Goal: Task Accomplishment & Management: Complete application form

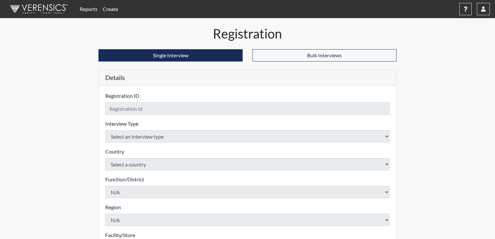
checkbox input "true"
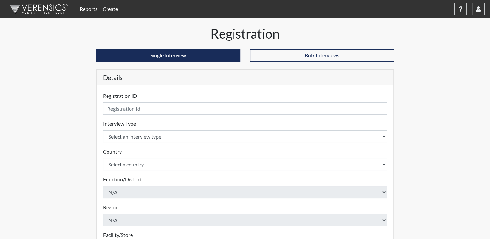
click at [165, 85] on h5 "Details" at bounding box center [245, 78] width 297 height 16
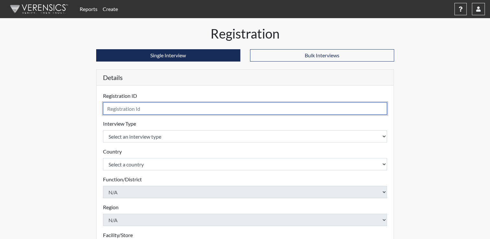
click at [136, 110] on input "text" at bounding box center [245, 108] width 285 height 12
type input "b"
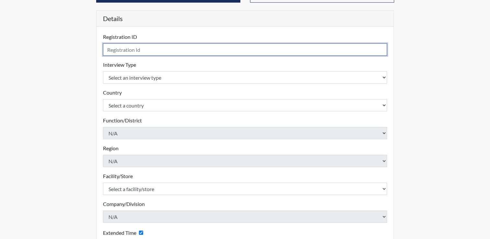
scroll to position [59, 0]
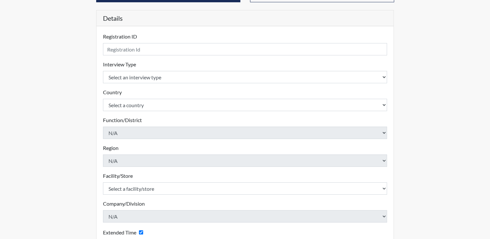
click at [217, 58] on form "Registration ID Please provide a registration ID. Interview Type Select an inte…" at bounding box center [245, 158] width 285 height 250
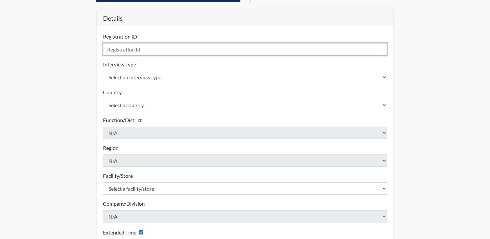
click at [218, 52] on input "text" at bounding box center [245, 49] width 285 height 12
type input "black"
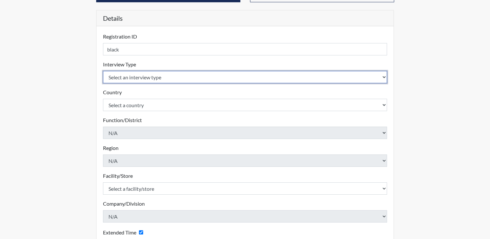
click at [219, 72] on select "Select an interview type Corrections Pre-Employment" at bounding box center [245, 77] width 285 height 12
select select "ff733e93-e1bf-11ea-9c9f-0eff0cf7eb8f"
click at [103, 71] on select "Select an interview type Corrections Pre-Employment" at bounding box center [245, 77] width 285 height 12
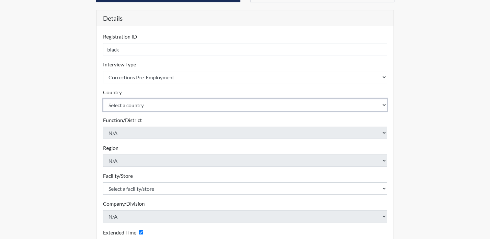
click at [258, 107] on select "Select a country [GEOGRAPHIC_DATA] [GEOGRAPHIC_DATA]" at bounding box center [245, 105] width 285 height 12
select select "united-states-of-[GEOGRAPHIC_DATA]"
click at [103, 99] on select "Select a country [GEOGRAPHIC_DATA] [GEOGRAPHIC_DATA]" at bounding box center [245, 105] width 285 height 12
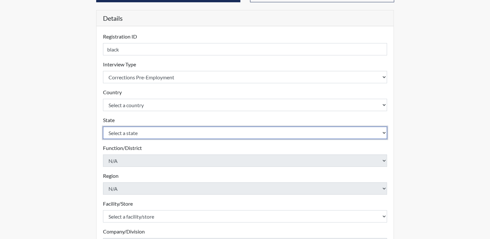
click at [266, 134] on select "Select a state [US_STATE] [US_STATE] [US_STATE] [US_STATE] [US_STATE] [US_STATE…" at bounding box center [245, 133] width 285 height 12
select select "OH"
click at [266, 133] on select "Select a state [US_STATE] [US_STATE] [US_STATE] [US_STATE] [US_STATE] [US_STATE…" at bounding box center [245, 133] width 285 height 12
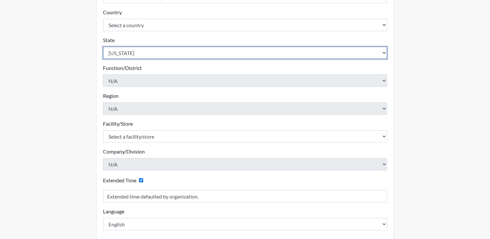
scroll to position [142, 0]
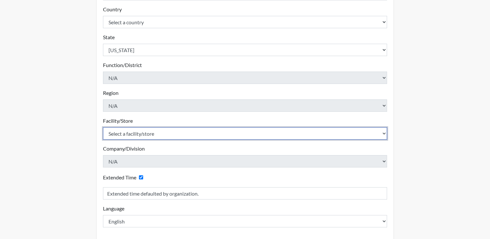
click at [321, 132] on select "Select a facility/store ADAPT CCC Pathways/[GEOGRAPHIC_DATA] TCC" at bounding box center [245, 133] width 285 height 12
select select "c0089e54-acf4-4f98-a681-b51a00f91fb7"
click at [103, 127] on select "Select a facility/store ADAPT CCC Pathways/[GEOGRAPHIC_DATA] TCC" at bounding box center [245, 133] width 285 height 12
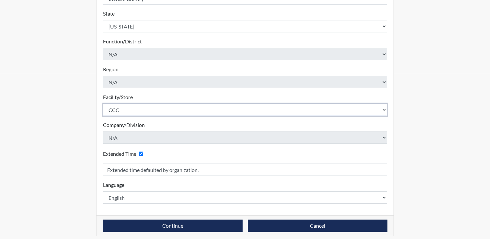
scroll to position [170, 0]
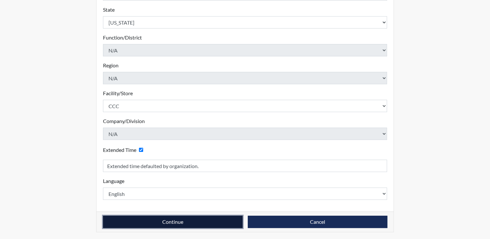
click at [199, 219] on button "Continue" at bounding box center [173, 222] width 140 height 12
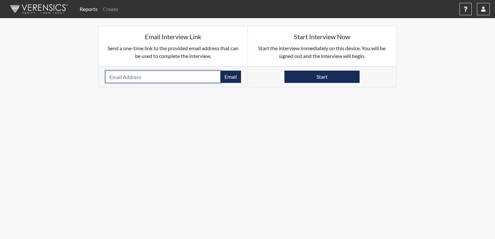
click at [155, 77] on input "email" at bounding box center [162, 77] width 115 height 12
type input "[EMAIL_ADDRESS][DOMAIN_NAME]"
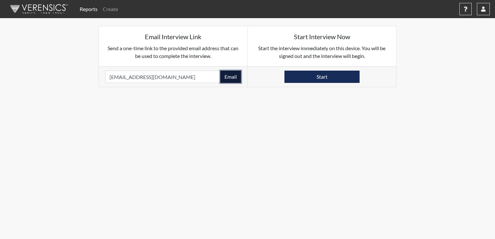
click at [240, 75] on button "Email" at bounding box center [230, 77] width 21 height 12
